Goal: Information Seeking & Learning: Learn about a topic

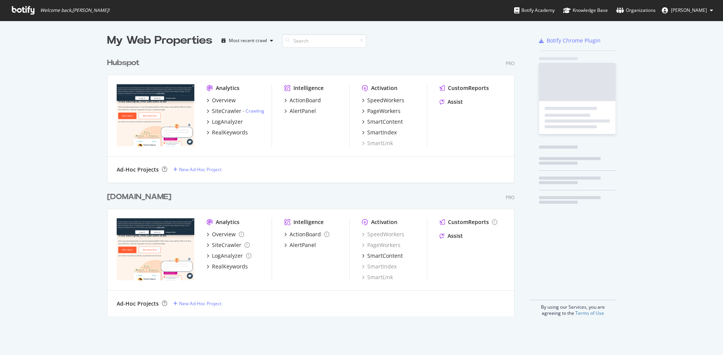
scroll to position [355, 723]
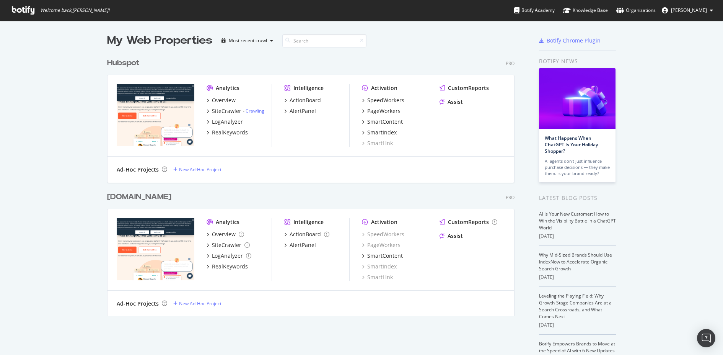
click at [128, 64] on div "Hubspot" at bounding box center [123, 62] width 33 height 11
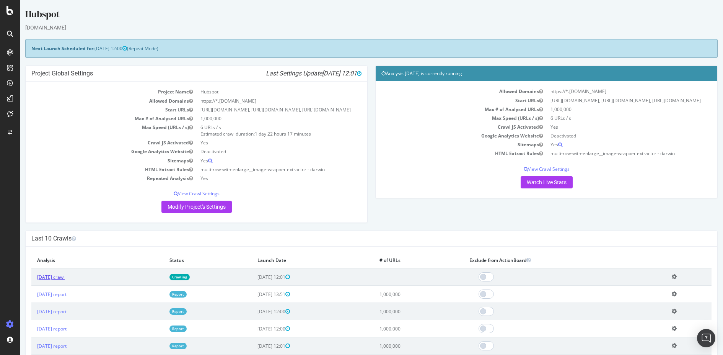
click at [65, 280] on link "[DATE] crawl" at bounding box center [51, 276] width 28 height 7
click at [51, 297] on link "[DATE] report" at bounding box center [51, 294] width 29 height 7
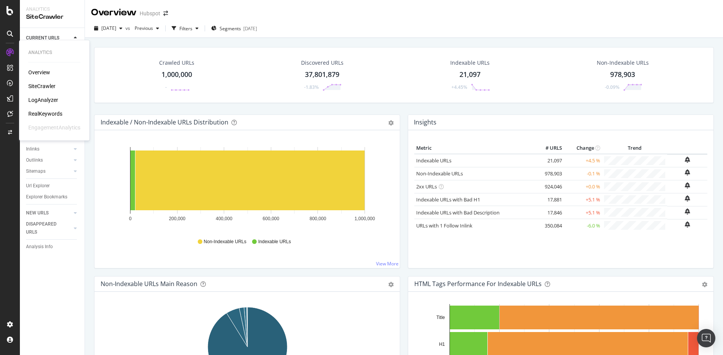
click at [46, 114] on div "RealKeywords" at bounding box center [45, 114] width 34 height 8
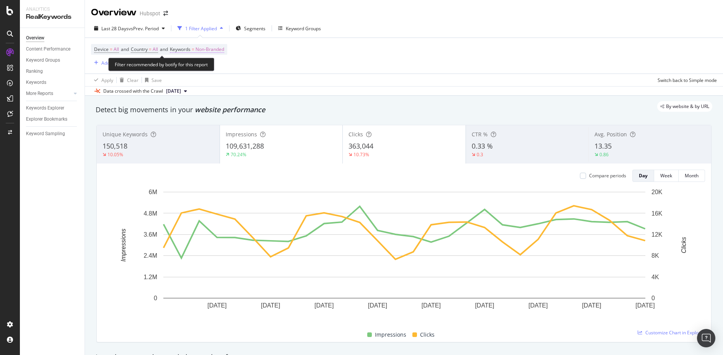
click at [210, 49] on span "Non-Branded" at bounding box center [209, 49] width 29 height 11
click at [208, 62] on div "Non-Branded" at bounding box center [201, 66] width 41 height 11
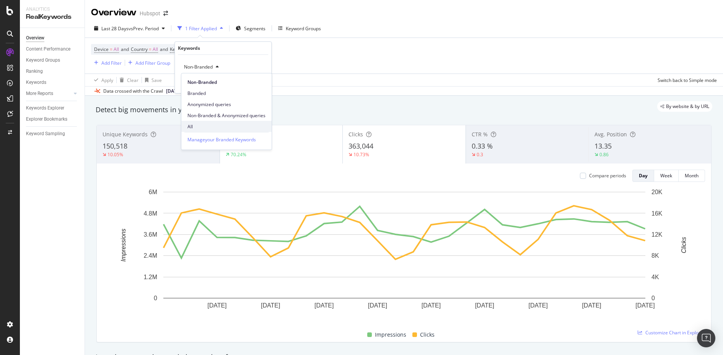
click at [207, 124] on span "All" at bounding box center [226, 126] width 78 height 7
click at [312, 59] on div "Device = All and Country = All and Keywords = Non-Branded Add Filter Add Filter…" at bounding box center [404, 56] width 626 height 36
drag, startPoint x: 222, startPoint y: 66, endPoint x: 299, endPoint y: 65, distance: 77.3
click at [299, 65] on div "Device = All and Country = All and Keywords = Non-Branded Add Filter Add Filter…" at bounding box center [404, 56] width 626 height 36
click at [333, 63] on div "Device = All and Country = All and Keywords = Non-Branded Add Filter Add Filter…" at bounding box center [404, 56] width 626 height 36
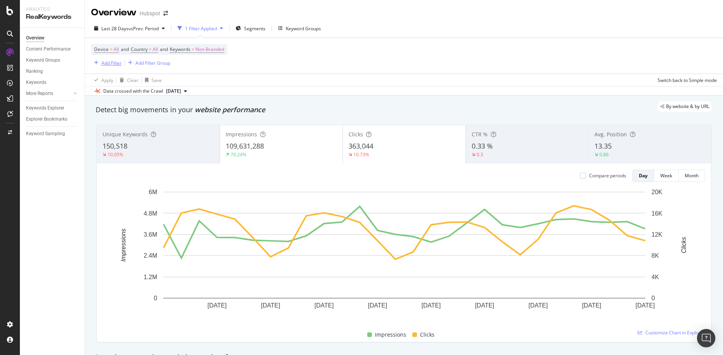
click at [110, 64] on div "Add Filter" at bounding box center [111, 63] width 20 height 7
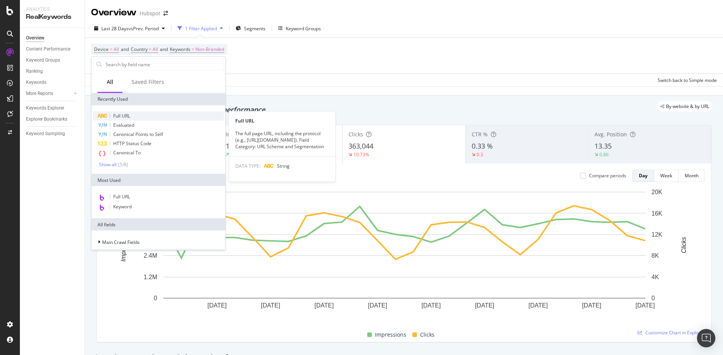
click at [144, 114] on div "Full URL" at bounding box center [158, 115] width 131 height 9
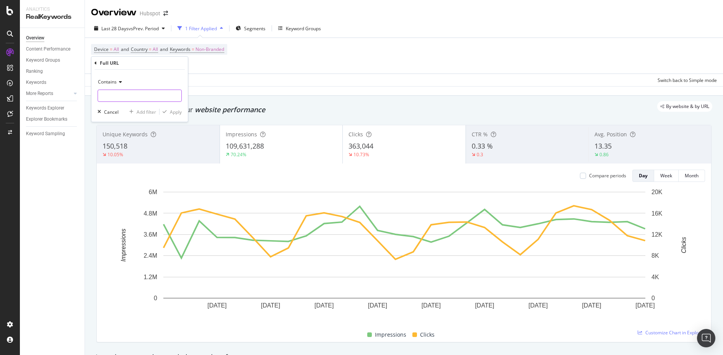
click at [146, 101] on input "text" at bounding box center [139, 95] width 83 height 12
type input "/case-studies"
click at [176, 109] on div "Apply" at bounding box center [176, 111] width 12 height 7
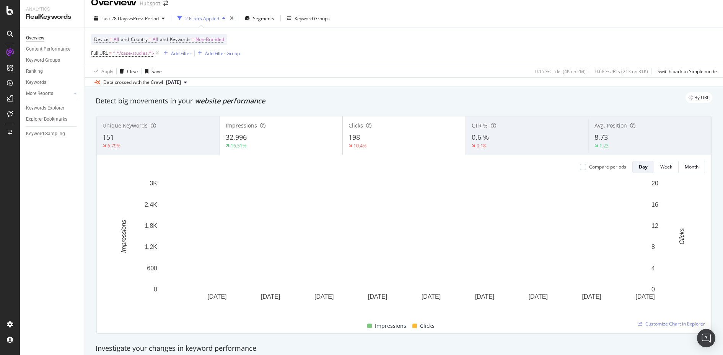
scroll to position [11, 0]
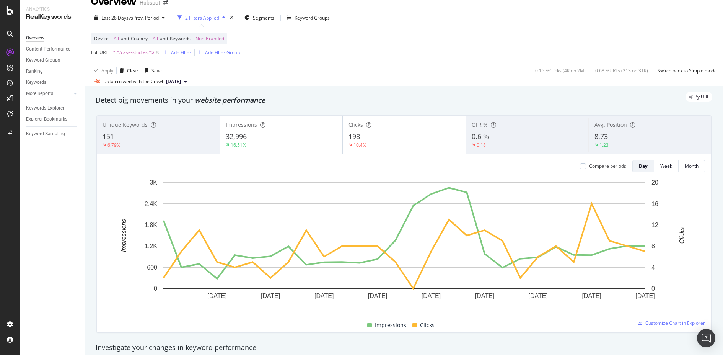
click at [122, 128] on div "Unique Keywords 151 6.79%" at bounding box center [158, 134] width 123 height 34
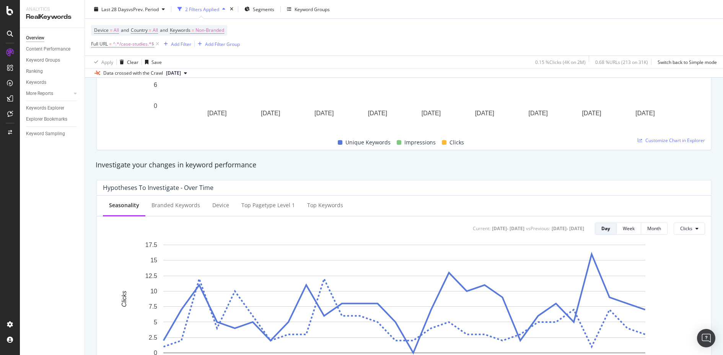
scroll to position [0, 0]
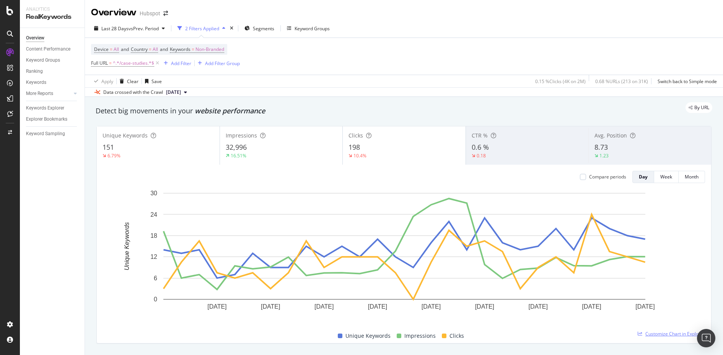
click at [655, 333] on span "Customize Chart in Explorer" at bounding box center [675, 333] width 60 height 7
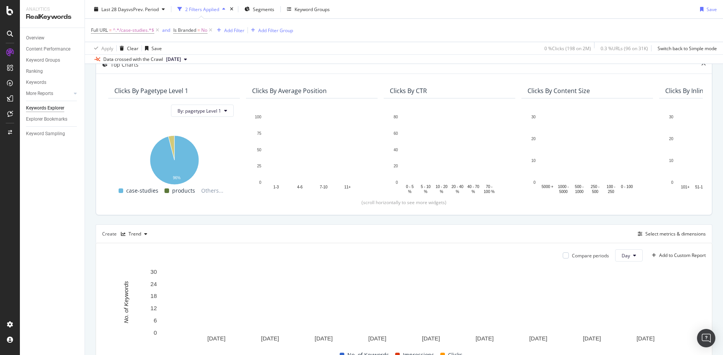
scroll to position [40, 0]
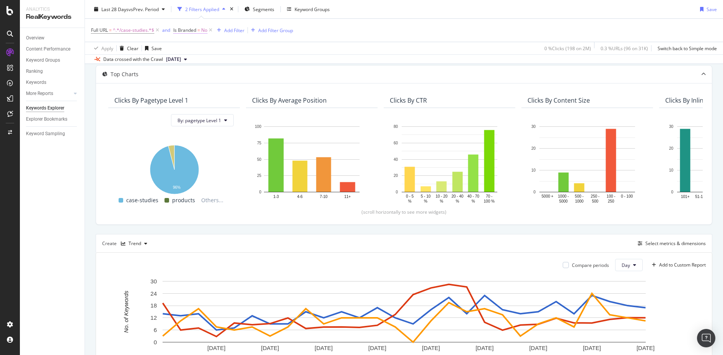
click at [201, 32] on span "No" at bounding box center [204, 30] width 6 height 11
click at [189, 44] on div "No" at bounding box center [222, 48] width 84 height 12
click at [236, 40] on div "No Cancel Add filter Apply" at bounding box center [222, 55] width 96 height 38
click at [323, 45] on div "Apply Clear Save 0 % Clicks ( 198 on 2M ) 0.3 % URLs ( 96 on 31K ) Switch back …" at bounding box center [404, 48] width 638 height 13
click at [213, 31] on icon at bounding box center [210, 30] width 7 height 8
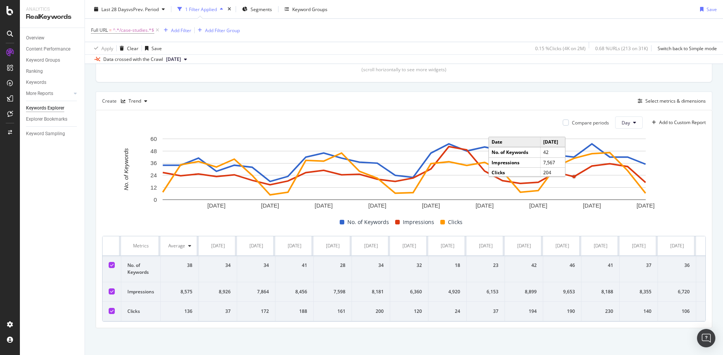
scroll to position [187, 0]
click at [134, 99] on div "Trend" at bounding box center [135, 101] width 13 height 5
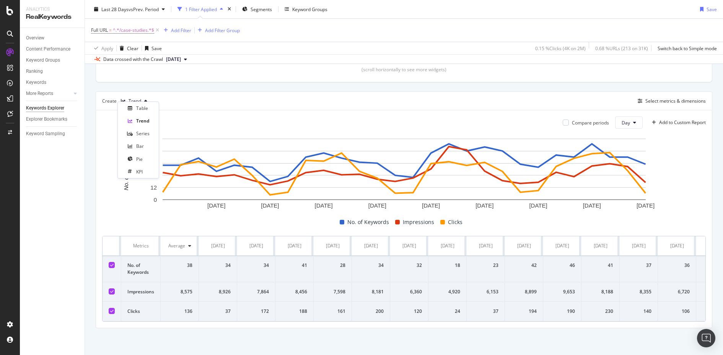
click at [227, 101] on div "Create Trend Select metrics & dimensions" at bounding box center [404, 100] width 616 height 18
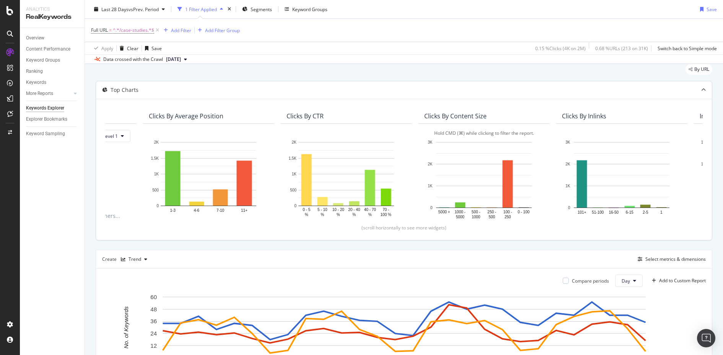
scroll to position [5, 0]
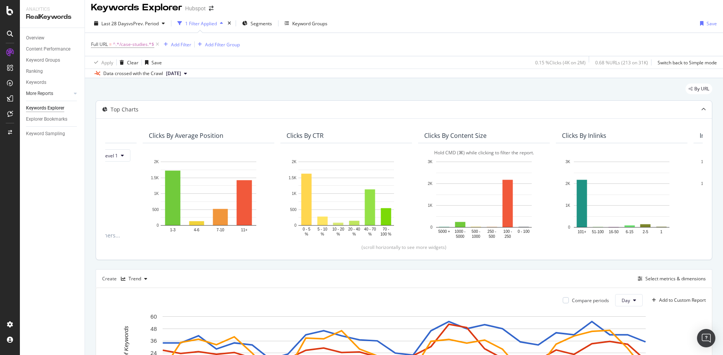
click at [56, 94] on link "More Reports" at bounding box center [49, 93] width 46 height 8
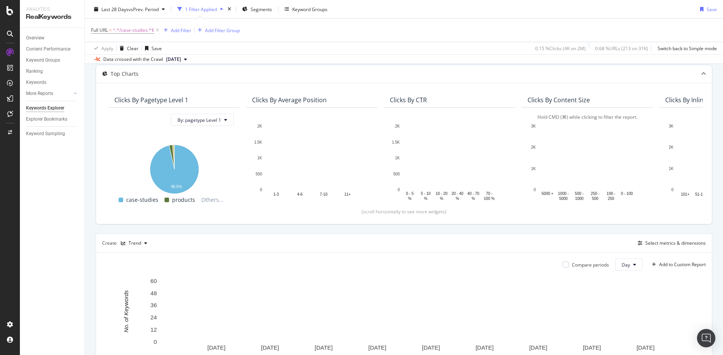
scroll to position [54, 0]
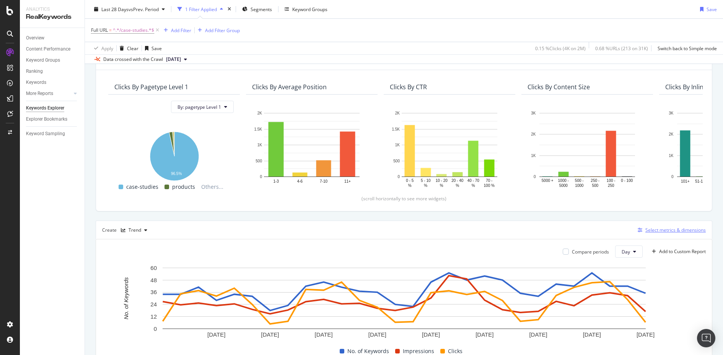
click at [679, 230] on div "Select metrics & dimensions" at bounding box center [675, 229] width 60 height 7
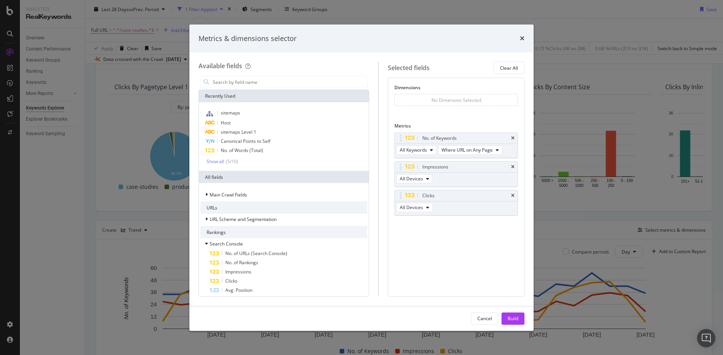
click at [583, 258] on div "Metrics & dimensions selector Available fields Recently Used sitemaps Host site…" at bounding box center [361, 177] width 723 height 355
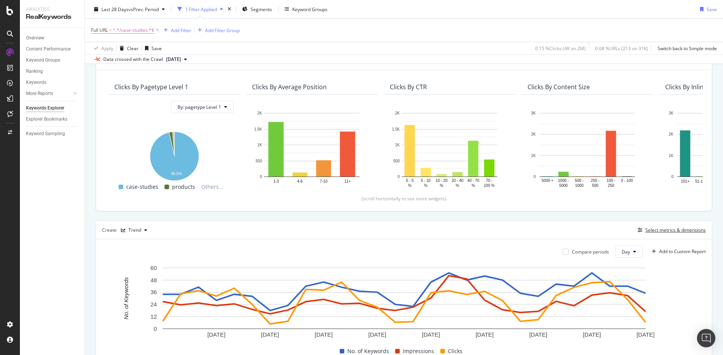
scroll to position [0, 0]
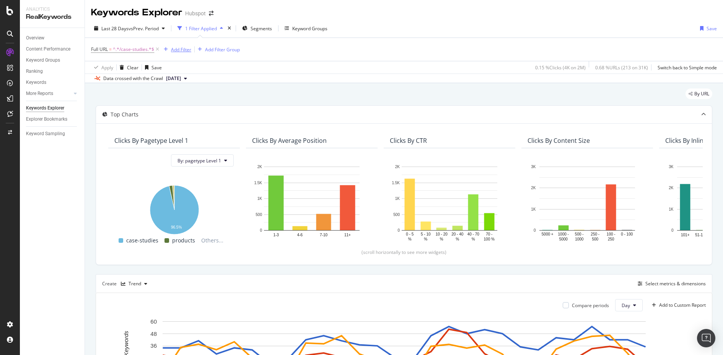
click at [181, 52] on div "Add Filter" at bounding box center [181, 49] width 20 height 7
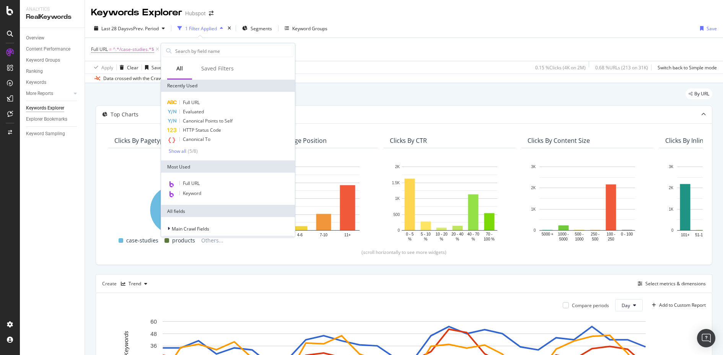
click at [330, 71] on div "Apply Clear Save 0.15 % Clicks ( 4K on 2M ) 0.68 % URLs ( 213 on 31K ) Switch b…" at bounding box center [404, 67] width 638 height 13
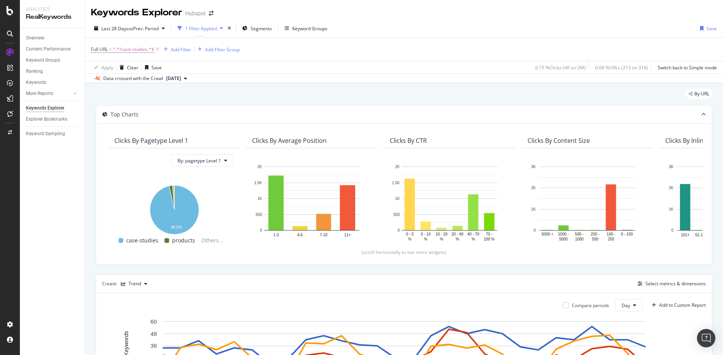
click at [504, 44] on div "Full URL = ^.*/case-studies.*$ Add Filter Add Filter Group" at bounding box center [404, 49] width 626 height 23
